Goal: Task Accomplishment & Management: Manage account settings

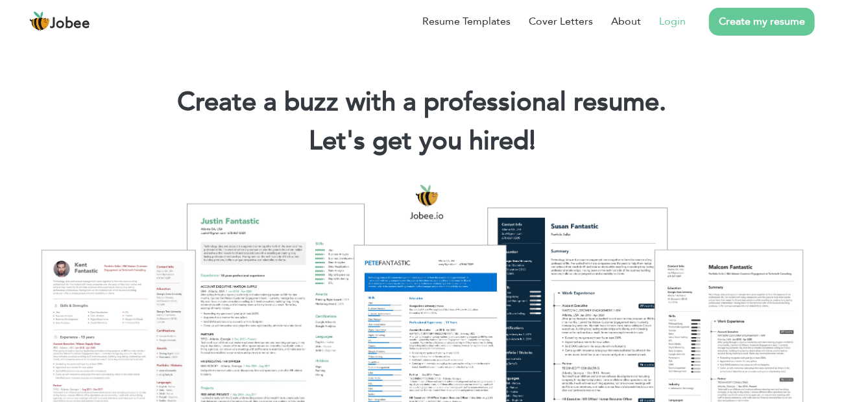
click at [681, 26] on link "Login" at bounding box center [672, 22] width 27 height 16
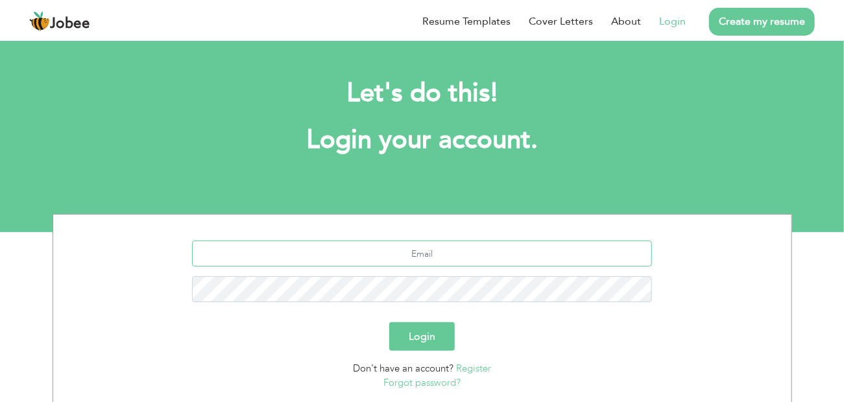
click at [450, 262] on input "text" at bounding box center [422, 254] width 460 height 26
type input "[EMAIL_ADDRESS][DOMAIN_NAME]"
click at [389, 323] on button "Login" at bounding box center [422, 337] width 66 height 29
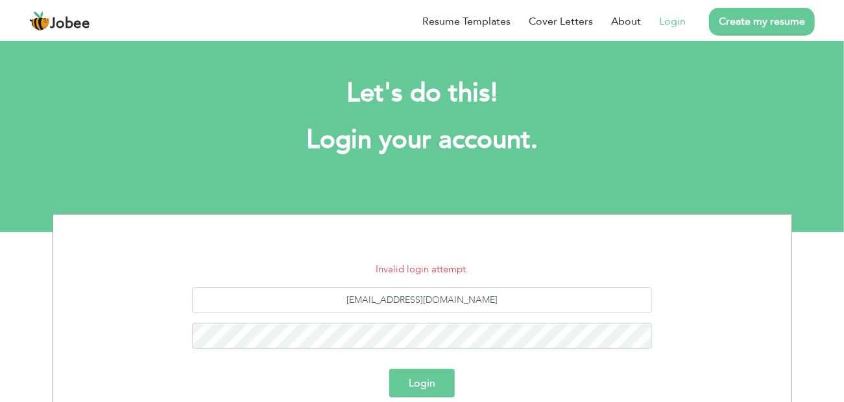
click at [421, 387] on button "Login" at bounding box center [422, 383] width 66 height 29
click at [389, 369] on button "Login" at bounding box center [422, 383] width 66 height 29
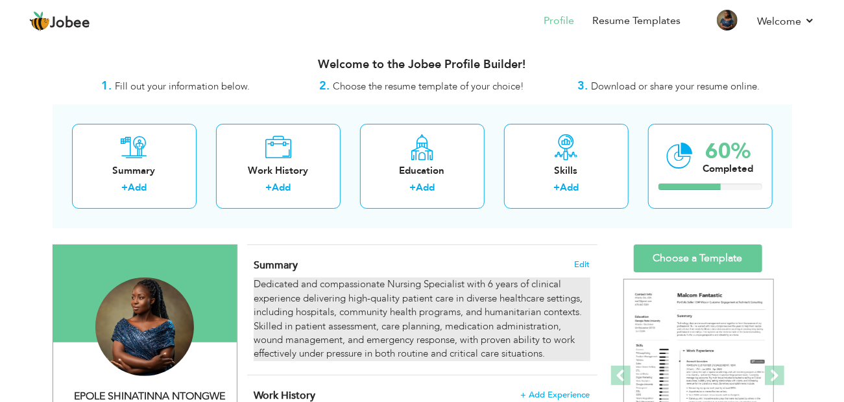
click at [490, 282] on div "Dedicated and compassionate Nursing Specialist with 6 years of clinical experie…" at bounding box center [422, 320] width 336 height 84
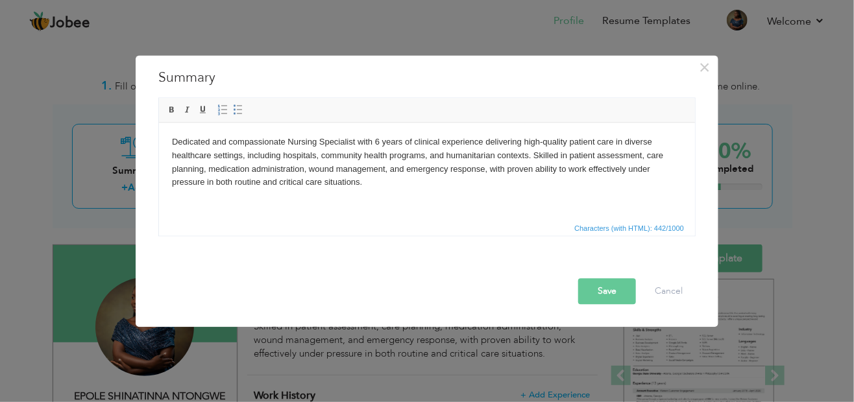
click at [378, 143] on body "Dedicated and compassionate Nursing Specialist with 6 years of clinical experie…" at bounding box center [426, 163] width 510 height 54
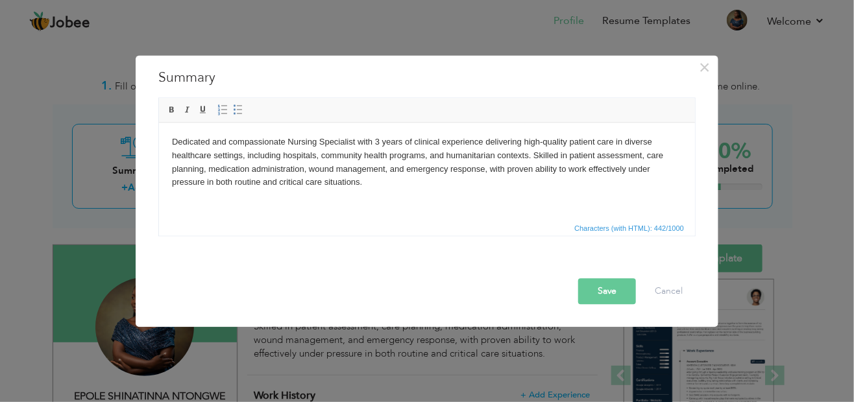
click at [615, 299] on button "Save" at bounding box center [607, 292] width 58 height 26
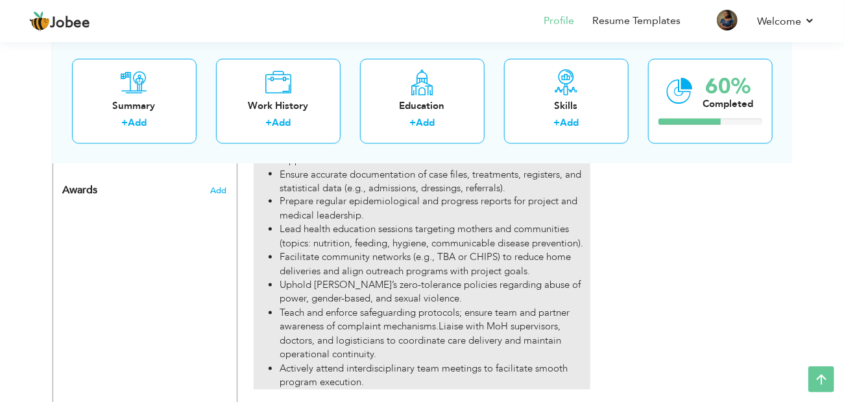
scroll to position [974, 0]
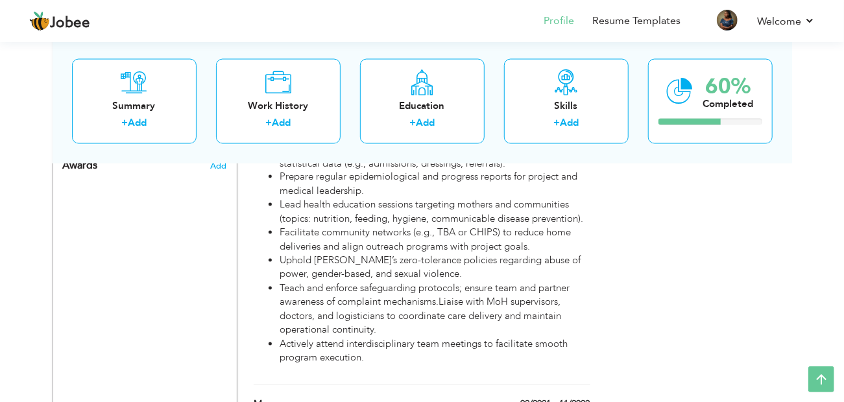
drag, startPoint x: 838, startPoint y: 1, endPoint x: 653, endPoint y: 159, distance: 243.5
click at [653, 159] on div "Summary + Add Work History + Add Education + Add Skills + Add 60% Completed" at bounding box center [423, 101] width 740 height 124
click at [769, 297] on div "Choose a Template ‹" at bounding box center [700, 81] width 185 height 1621
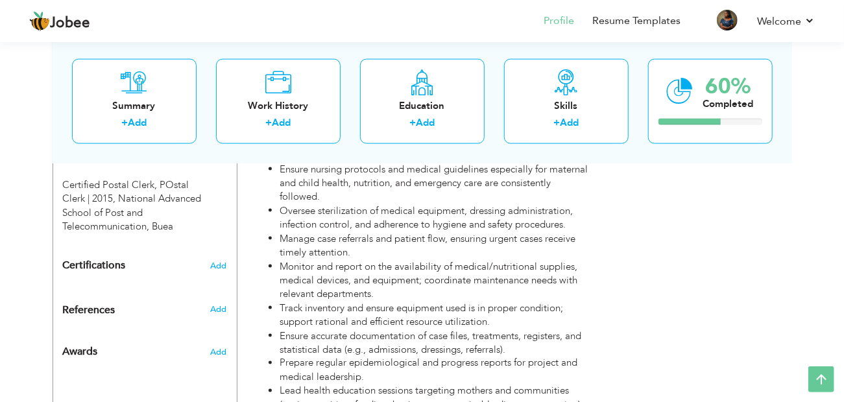
scroll to position [783, 0]
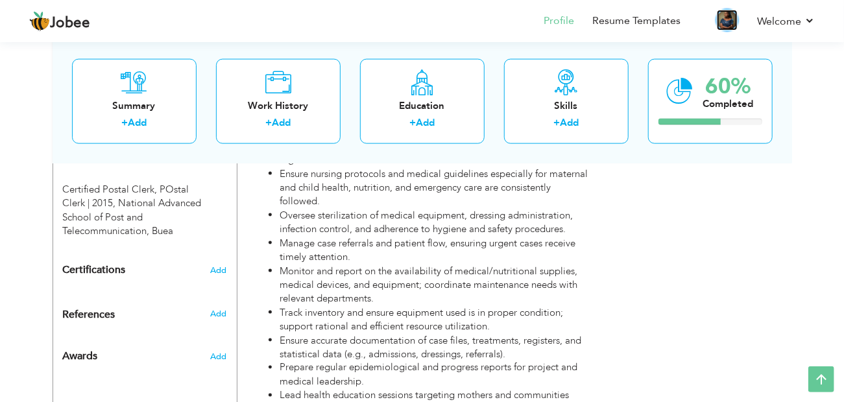
click at [723, 24] on img at bounding box center [727, 20] width 21 height 21
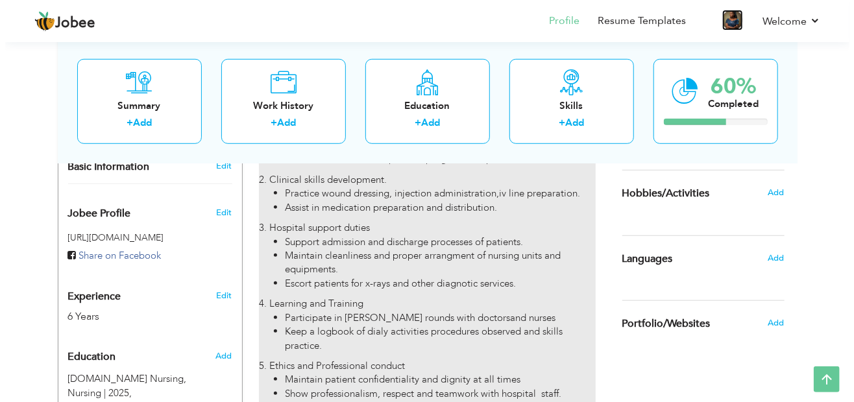
scroll to position [393, 0]
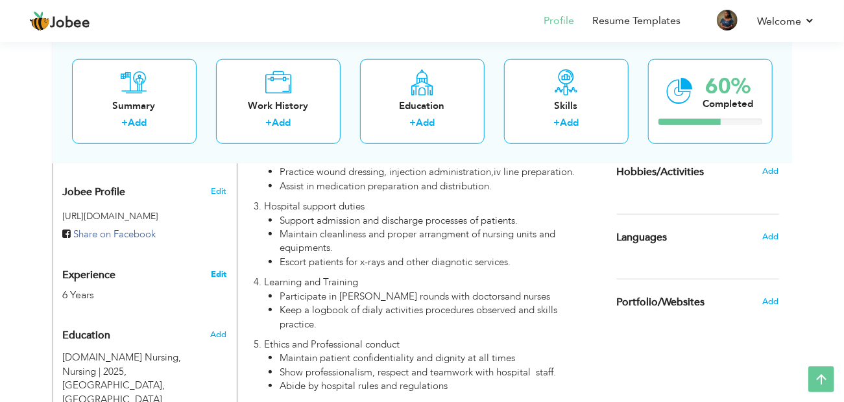
click at [221, 276] on link "Edit" at bounding box center [219, 275] width 16 height 12
type input "EPOLE"
type input "SHINATINNA NTONGWE"
type input "+237 671 101 970"
select select "number:37"
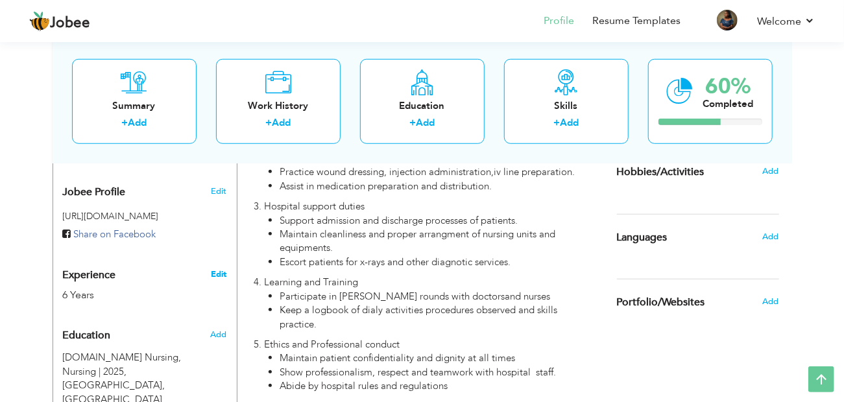
type input "BUEA"
select select "number:8"
type input "ALIMA"
type input "NURSING"
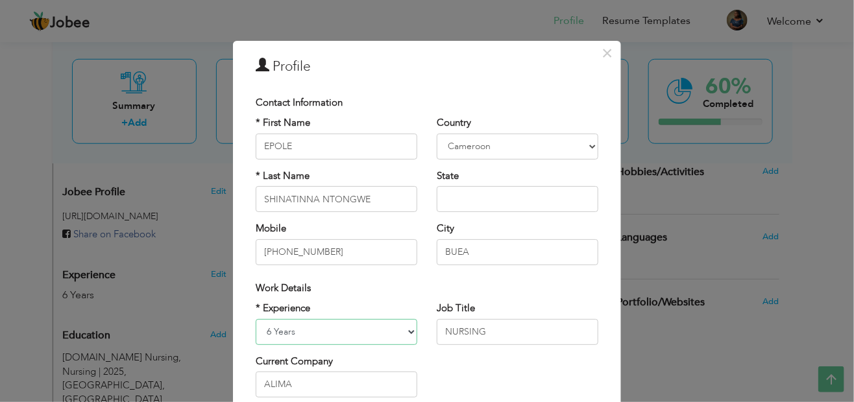
click at [268, 333] on select "Entry Level Less than 1 Year 1 Year 2 Years 3 Years 4 Years 5 Years 6 Years 7 Y…" at bounding box center [337, 332] width 162 height 26
click at [256, 319] on select "Entry Level Less than 1 Year 1 Year 2 Years 3 Years 4 Years 5 Years 6 Years 7 Y…" at bounding box center [337, 332] width 162 height 26
click at [633, 332] on div "× Profile Contact Information * First Name EPOLE * Last Name Mobile" at bounding box center [427, 201] width 854 height 402
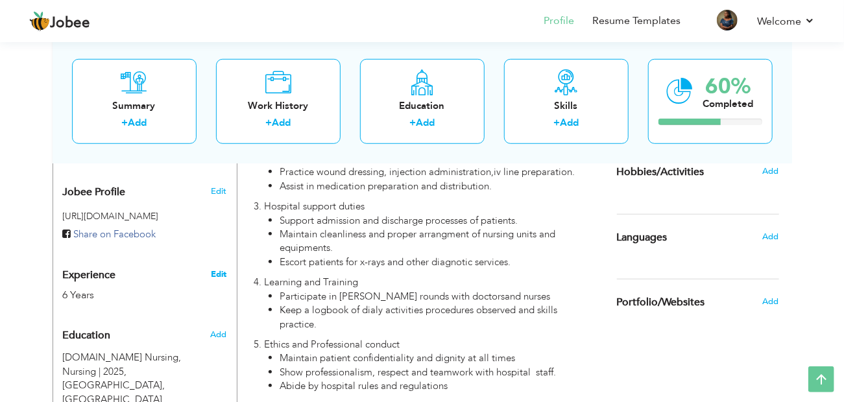
click at [219, 273] on link "Edit" at bounding box center [219, 275] width 16 height 12
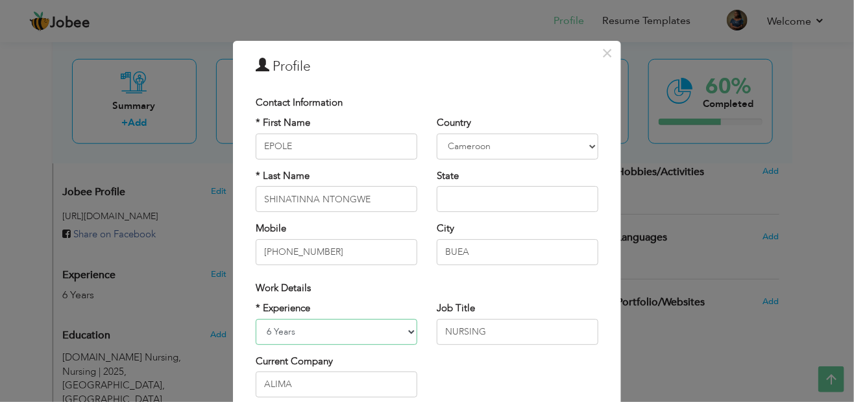
click at [268, 328] on select "Entry Level Less than 1 Year 1 Year 2 Years 3 Years 4 Years 5 Years 6 Years 7 Y…" at bounding box center [337, 332] width 162 height 26
select select "number:5"
click at [256, 319] on select "Entry Level Less than 1 Year 1 Year 2 Years 3 Years 4 Years 5 Years 6 Years 7 Y…" at bounding box center [337, 332] width 162 height 26
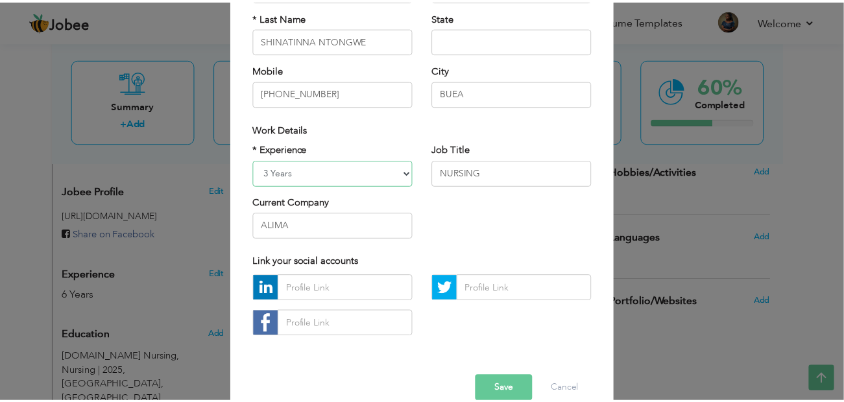
scroll to position [181, 0]
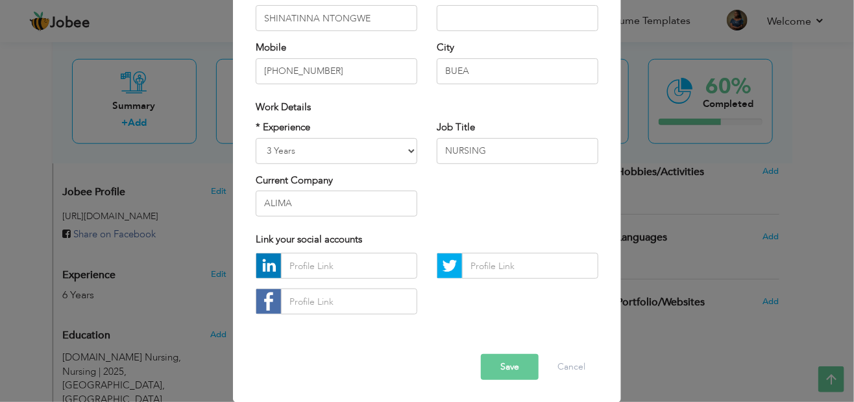
click at [512, 374] on button "Save" at bounding box center [510, 367] width 58 height 26
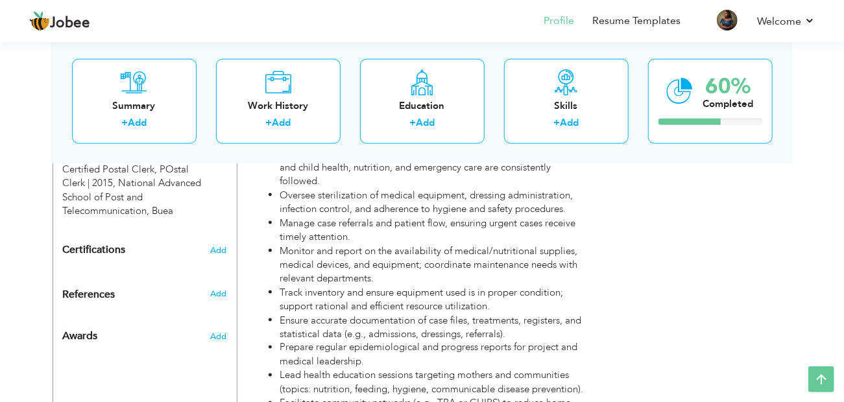
scroll to position [783, 0]
